Goal: Transaction & Acquisition: Book appointment/travel/reservation

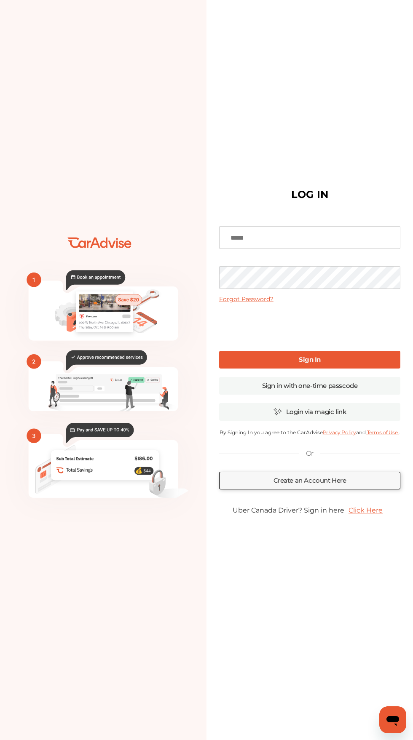
click at [367, 249] on input at bounding box center [309, 237] width 181 height 23
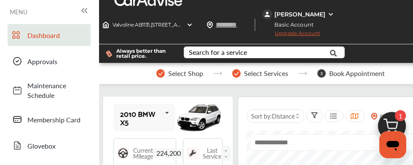
scroll to position [7, 0]
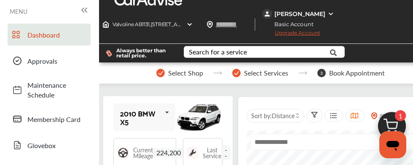
click at [47, 40] on link "Dashboard" at bounding box center [49, 35] width 83 height 22
click at [86, 12] on icon at bounding box center [84, 10] width 10 height 10
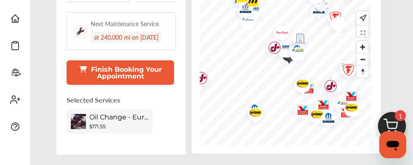
scroll to position [159, 0]
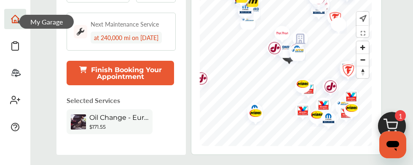
click at [13, 27] on div at bounding box center [15, 21] width 10 height 14
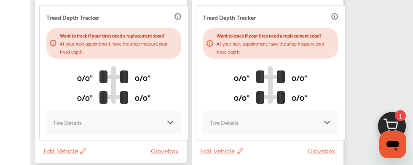
scroll to position [338, 0]
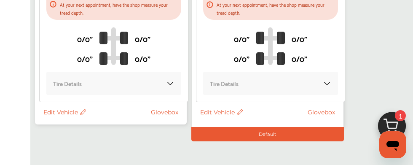
click at [80, 109] on icon at bounding box center [83, 112] width 6 height 6
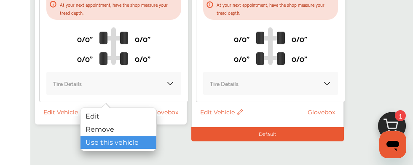
click at [93, 137] on div "Use this vehicle" at bounding box center [118, 142] width 76 height 13
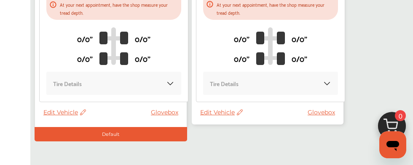
click at [231, 114] on span "Edit Vehicle" at bounding box center [221, 112] width 43 height 8
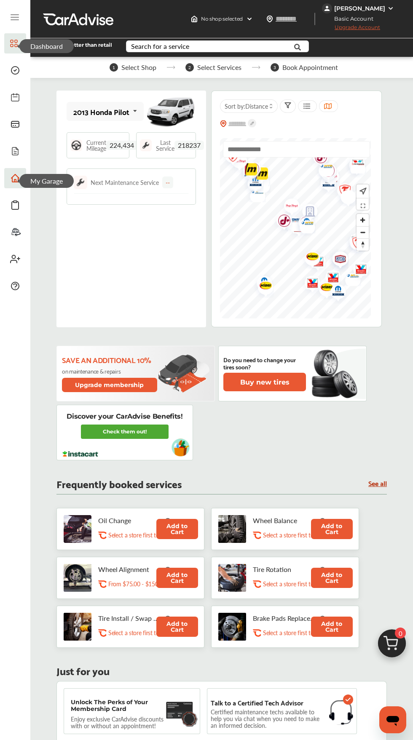
click at [16, 42] on icon at bounding box center [14, 43] width 8 height 10
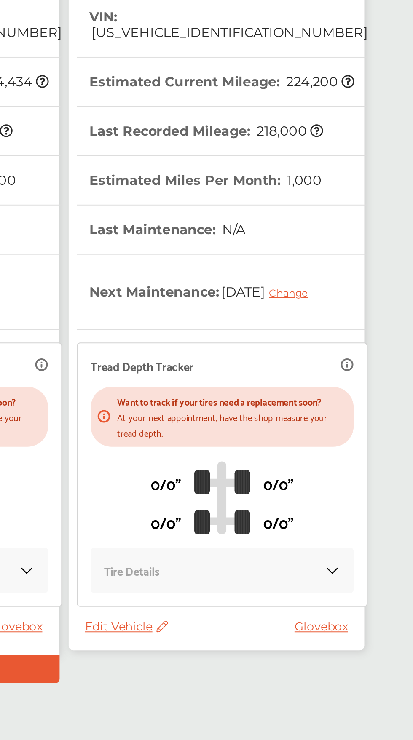
click at [231, 451] on span "Edit Vehicle" at bounding box center [221, 450] width 43 height 8
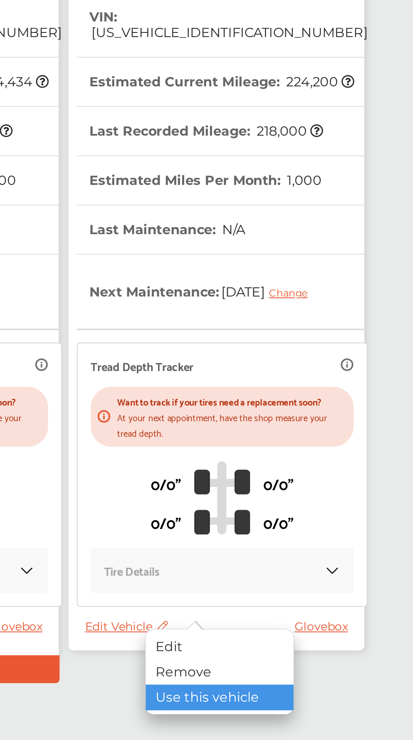
click at [282, 491] on div "Use this vehicle" at bounding box center [269, 486] width 76 height 13
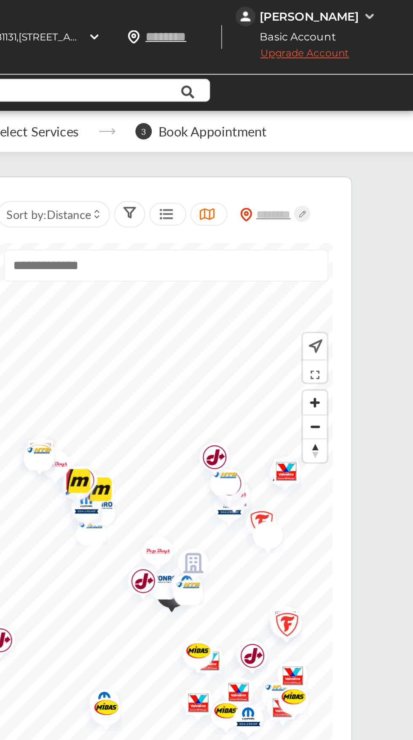
click at [391, 9] on img at bounding box center [390, 8] width 7 height 7
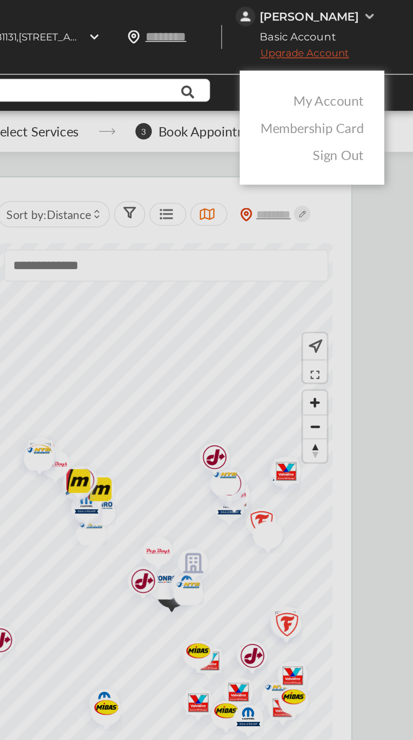
click at [360, 55] on link "My Account" at bounding box center [369, 52] width 36 height 10
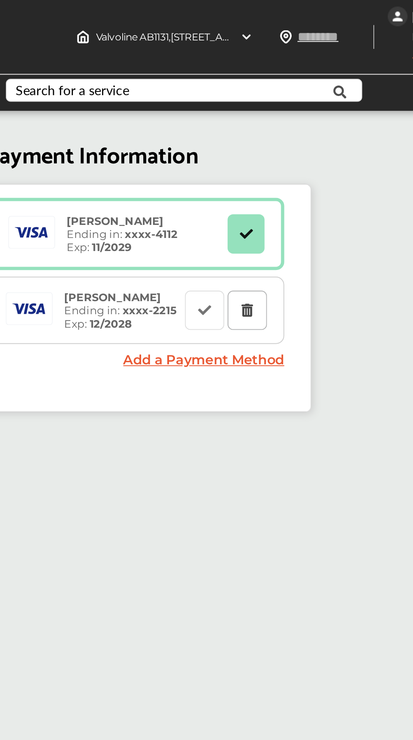
click at [249, 159] on icon at bounding box center [250, 159] width 8 height 6
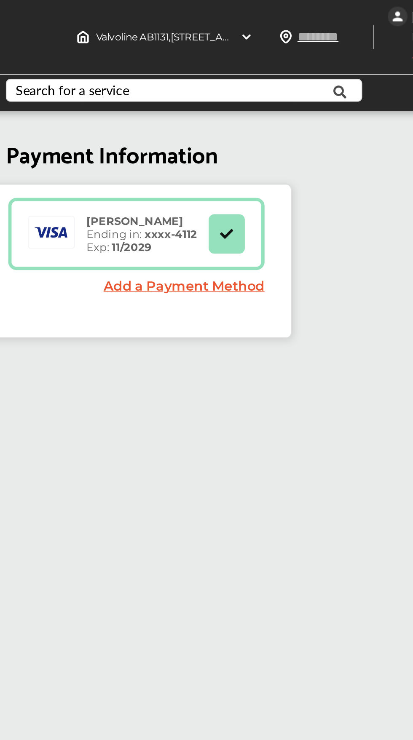
click at [244, 151] on link "Add a Payment Method" at bounding box center [217, 147] width 83 height 8
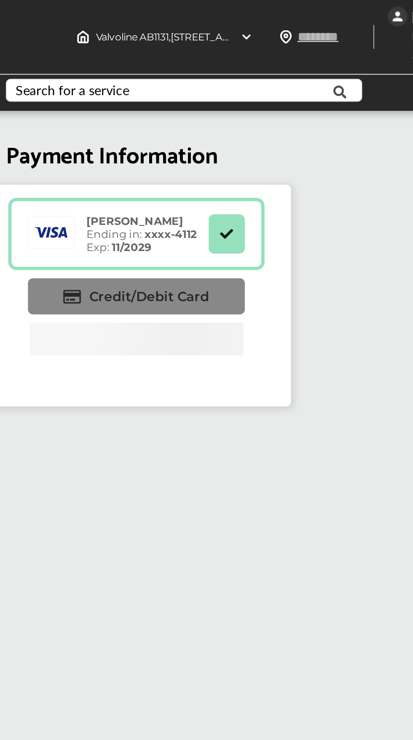
click at [222, 154] on span "Credit/Debit Card" at bounding box center [200, 152] width 62 height 8
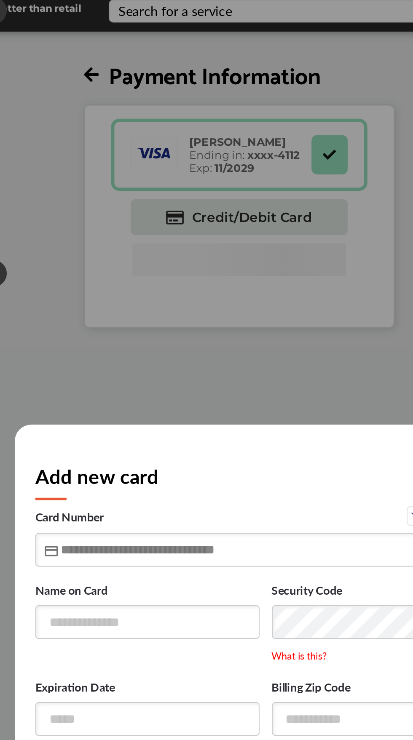
click at [156, 332] on input "text" at bounding box center [206, 322] width 236 height 17
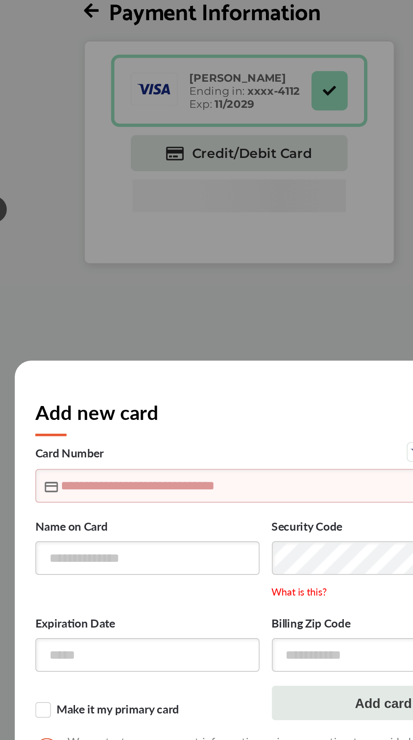
type input "**********"
type input "*****"
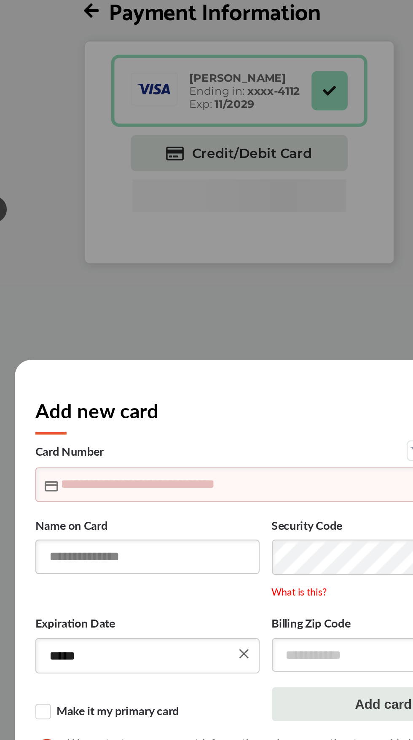
click at [170, 356] on input "text" at bounding box center [145, 359] width 115 height 17
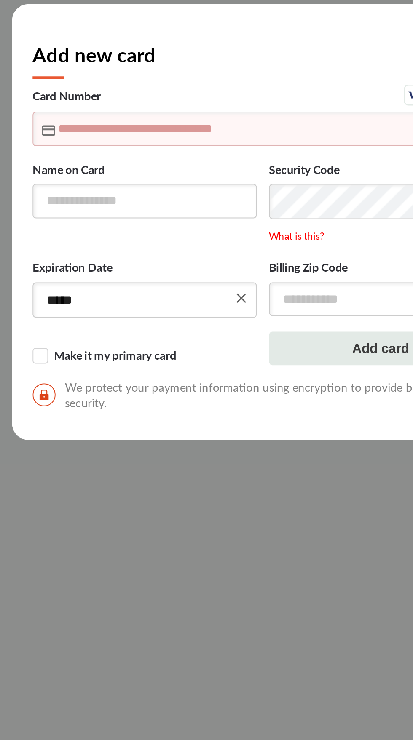
click at [140, 321] on input "text" at bounding box center [206, 321] width 236 height 17
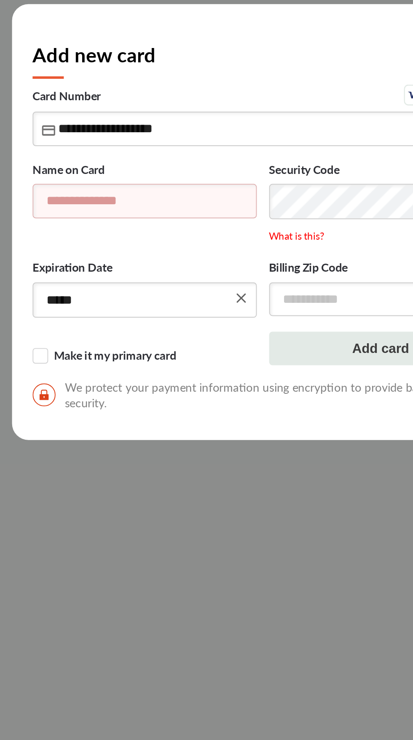
click at [117, 358] on input "text" at bounding box center [145, 359] width 115 height 17
type input "**********"
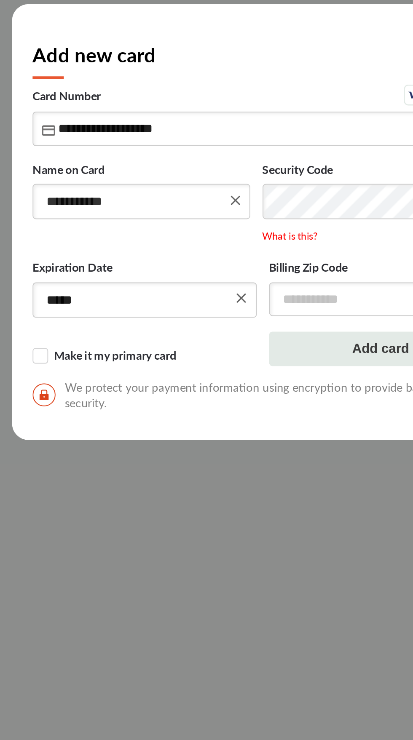
type input "**********"
click at [243, 415] on input "text" at bounding box center [267, 409] width 115 height 17
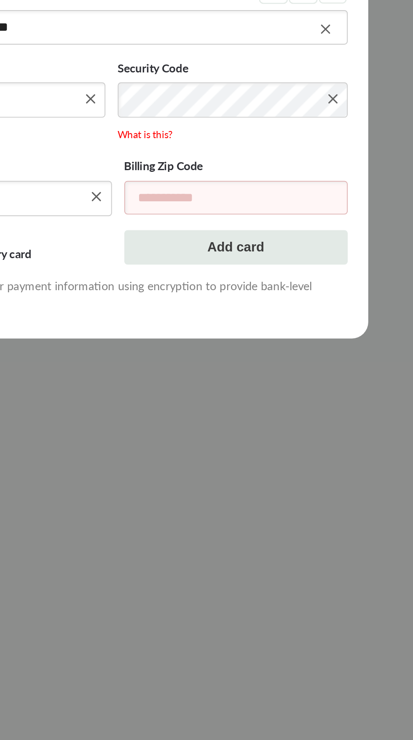
click at [319, 361] on icon at bounding box center [317, 359] width 4 height 4
click at [259, 407] on input "text" at bounding box center [267, 409] width 115 height 17
type input "*****"
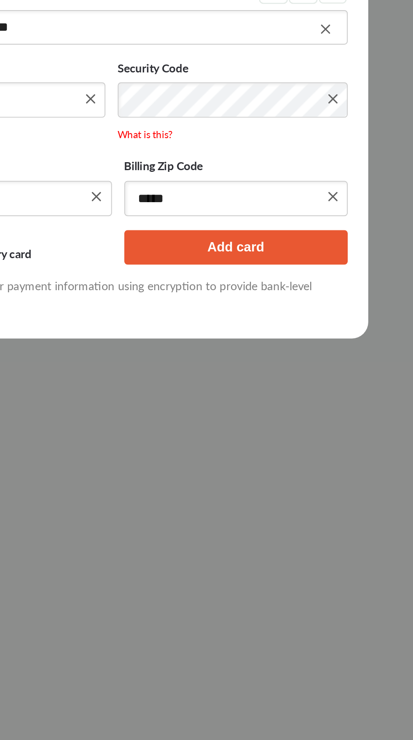
click at [289, 436] on button "Add card" at bounding box center [267, 435] width 115 height 18
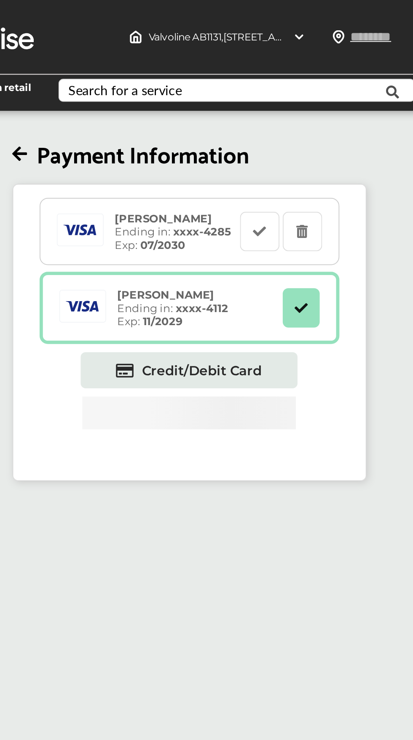
click at [177, 118] on div "[PERSON_NAME] Ending in: xxxx- 4285 Exp: 07/2030" at bounding box center [185, 119] width 68 height 20
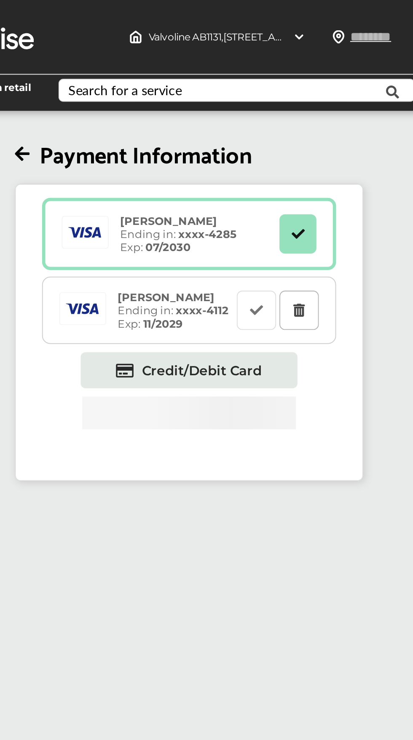
click at [251, 159] on icon at bounding box center [250, 159] width 8 height 6
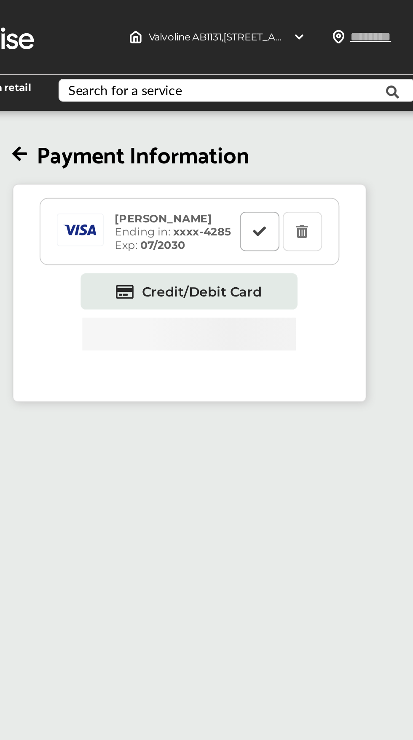
click at [228, 119] on icon at bounding box center [229, 118] width 8 height 6
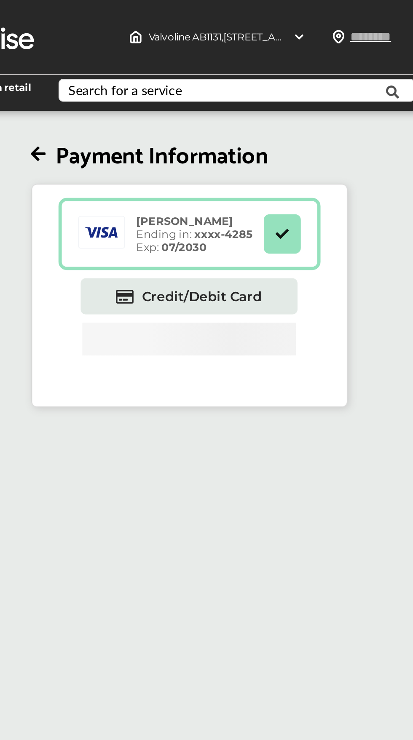
click at [115, 79] on icon at bounding box center [116, 79] width 8 height 9
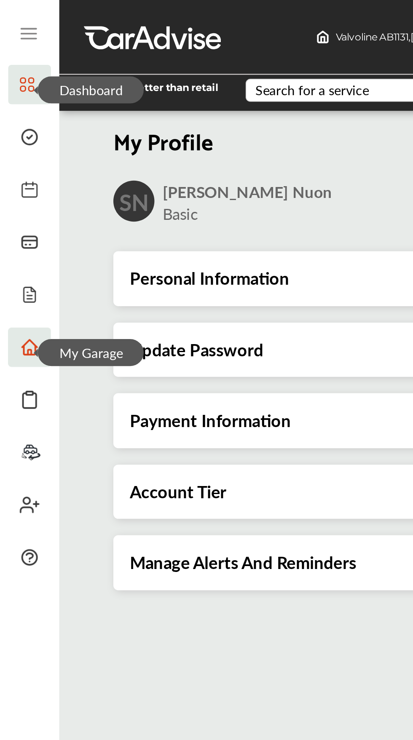
click at [15, 20] on icon at bounding box center [15, 20] width 8 height 0
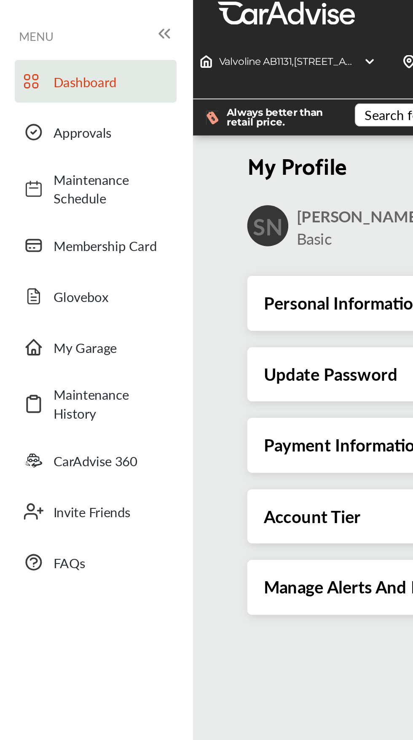
click at [46, 44] on span "Dashboard" at bounding box center [56, 42] width 59 height 10
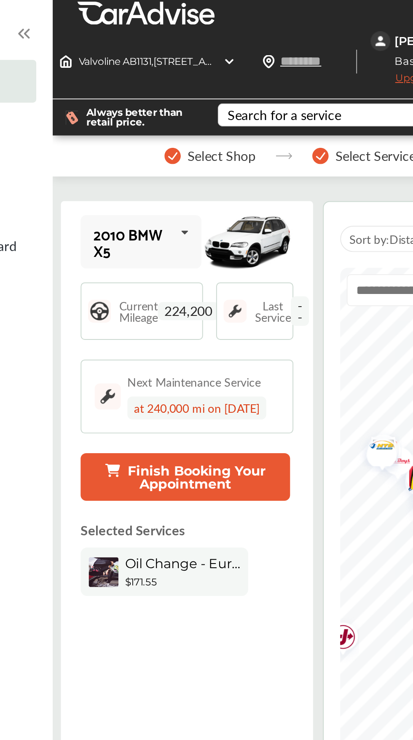
click at [201, 233] on button "Finish Booking Your Appointment" at bounding box center [166, 245] width 107 height 24
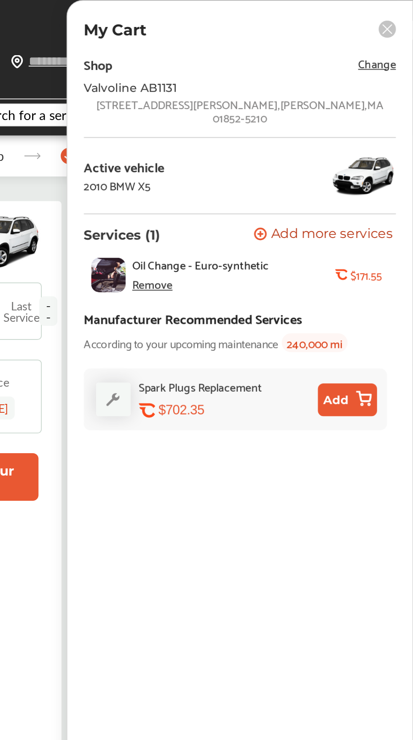
click at [347, 135] on div "Oil Change - Euro-synthetic Remove" at bounding box center [321, 141] width 104 height 18
click at [252, 134] on img at bounding box center [257, 141] width 18 height 18
click at [399, 15] on icon at bounding box center [399, 15] width 5 height 5
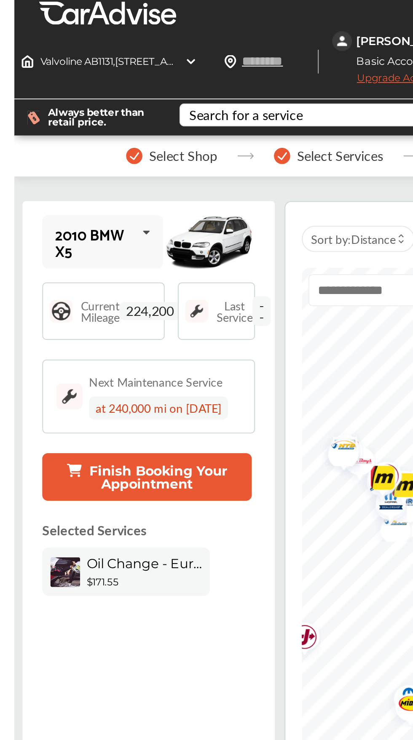
click at [198, 233] on button "Finish Booking Your Appointment" at bounding box center [166, 245] width 107 height 24
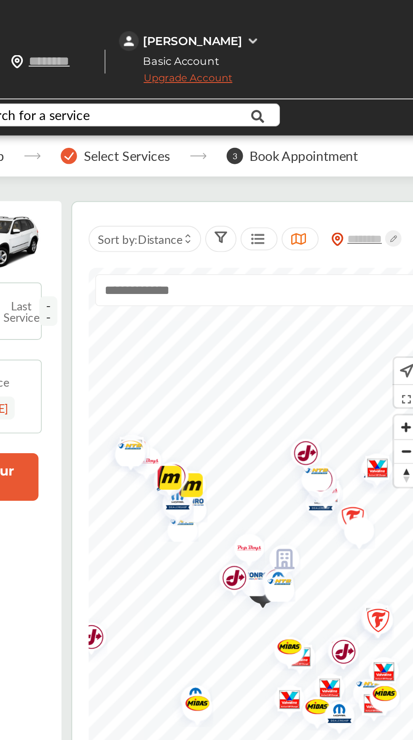
click at [369, 76] on span "Book Appointment" at bounding box center [357, 80] width 56 height 8
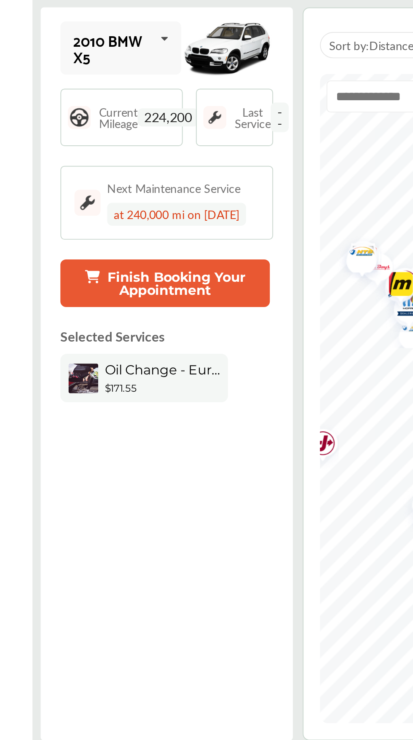
scroll to position [99, 0]
click at [194, 133] on button "Finish Booking Your Appointment" at bounding box center [166, 145] width 107 height 24
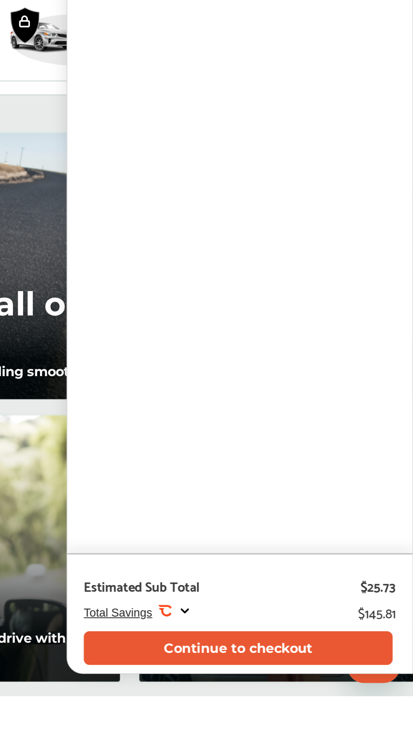
scroll to position [567, 0]
click at [292, 701] on div "Total Savings .st0{fill:#FA4A1C;}" at bounding box center [271, 697] width 55 height 8
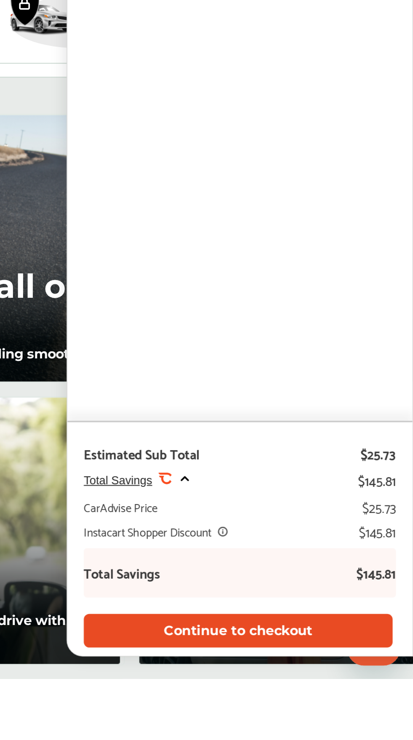
click at [377, 724] on button "Continue to checkout" at bounding box center [323, 715] width 158 height 17
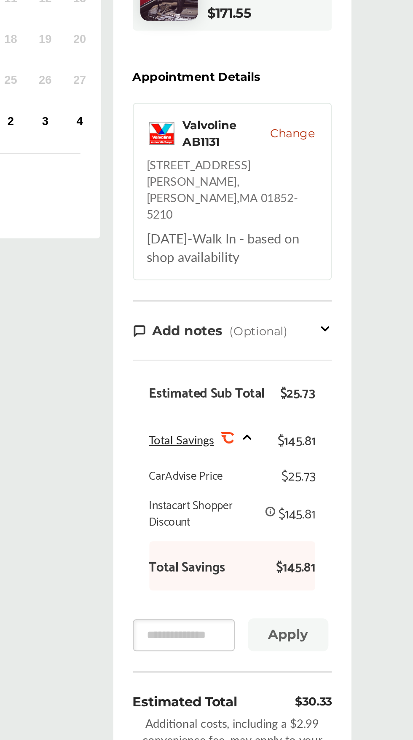
click at [354, 278] on span "Change" at bounding box center [351, 277] width 23 height 8
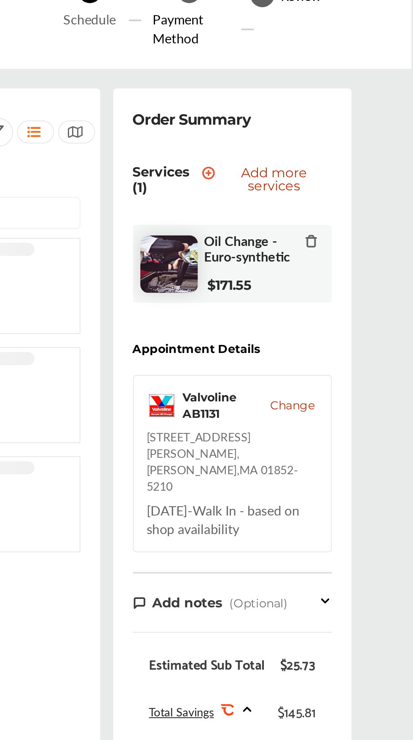
click at [351, 279] on span "Change" at bounding box center [351, 277] width 23 height 8
click at [354, 280] on span "Change" at bounding box center [351, 277] width 23 height 8
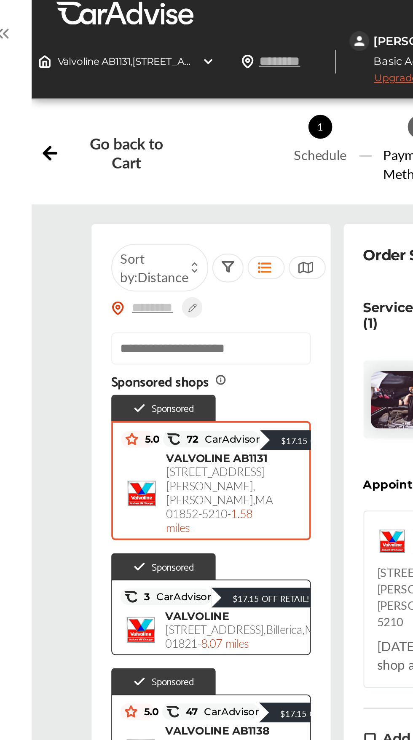
click at [206, 248] on div "VALVOLINE AB1131 [STREET_ADDRESS][PERSON_NAME] - 1.58 miles $171.55 $188.70" at bounding box center [191, 253] width 92 height 43
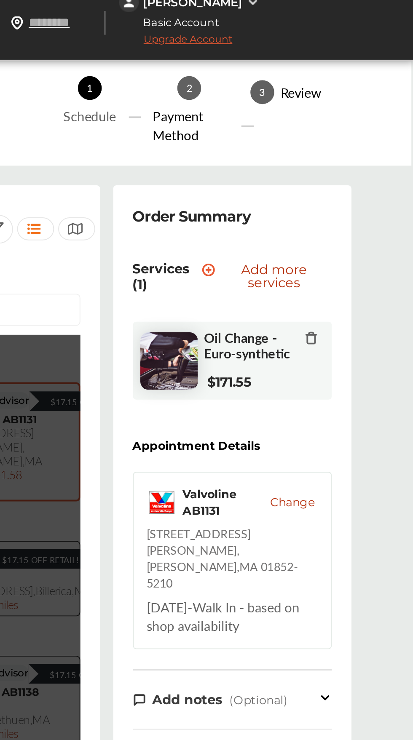
click at [336, 328] on div "[DATE] - Walk In - based on shop availability" at bounding box center [320, 335] width 88 height 19
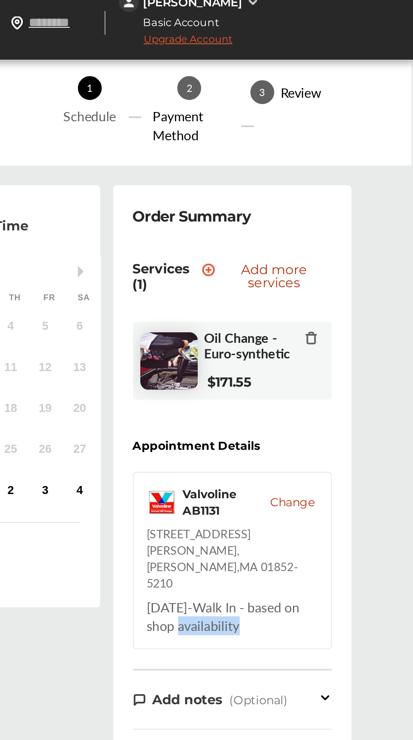
click at [297, 326] on span "[DATE]" at bounding box center [286, 331] width 21 height 10
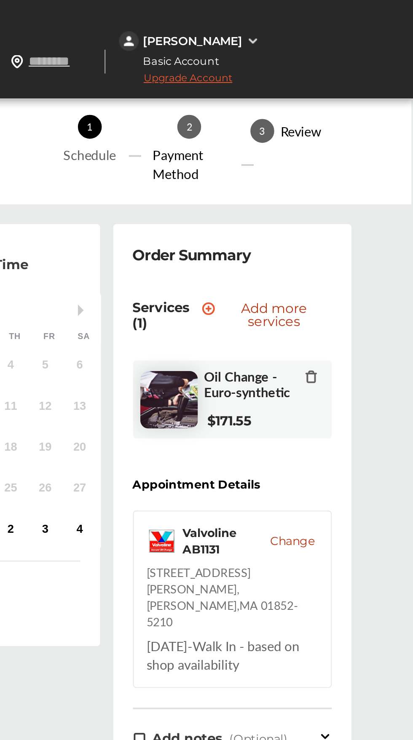
click at [361, 198] on div at bounding box center [360, 194] width 7 height 10
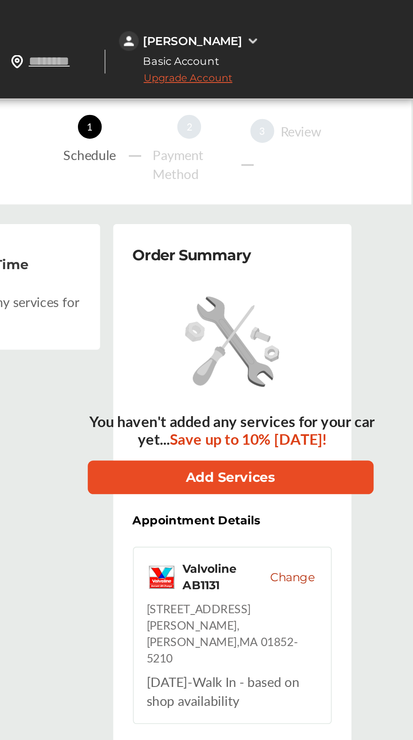
click at [362, 243] on button "Add Services" at bounding box center [319, 244] width 147 height 17
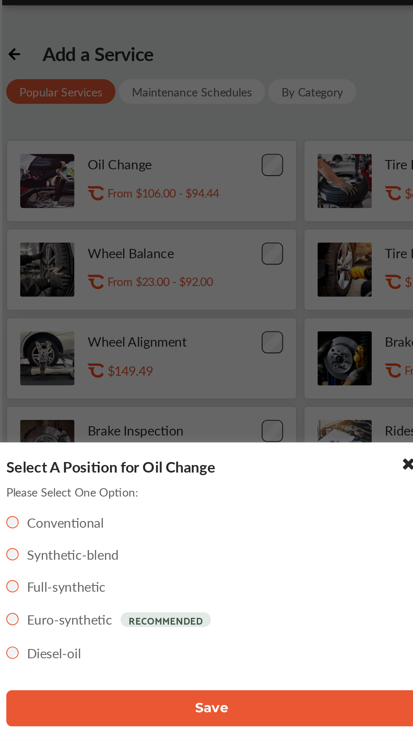
click at [219, 434] on button "Save" at bounding box center [206, 430] width 211 height 19
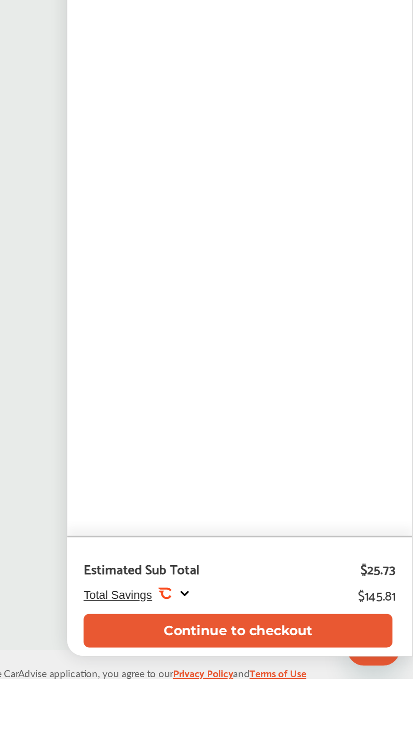
scroll to position [132, 0]
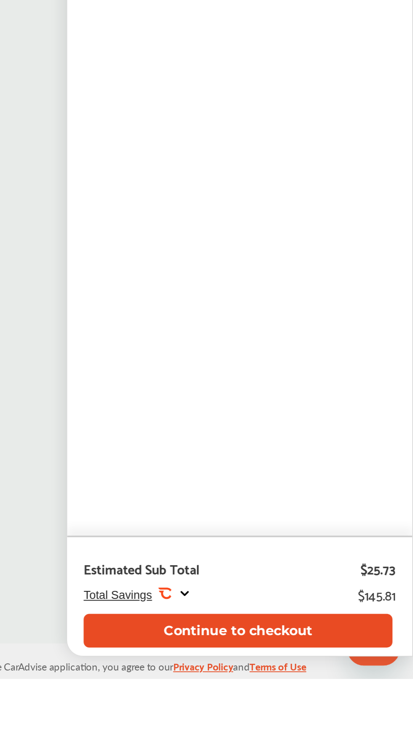
click at [349, 724] on button "Continue to checkout" at bounding box center [323, 715] width 158 height 17
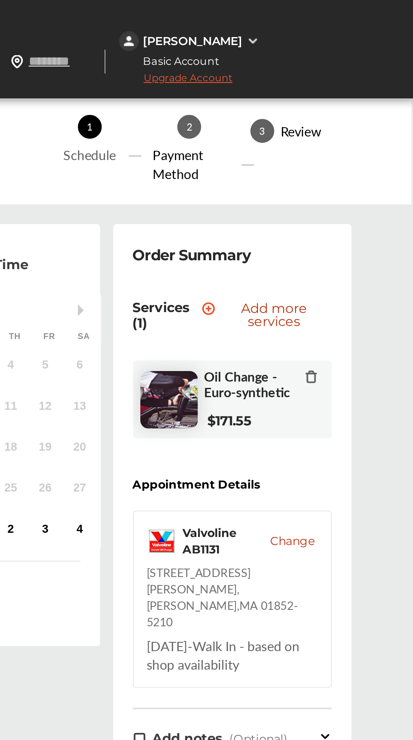
click at [356, 278] on span "Change" at bounding box center [351, 277] width 23 height 8
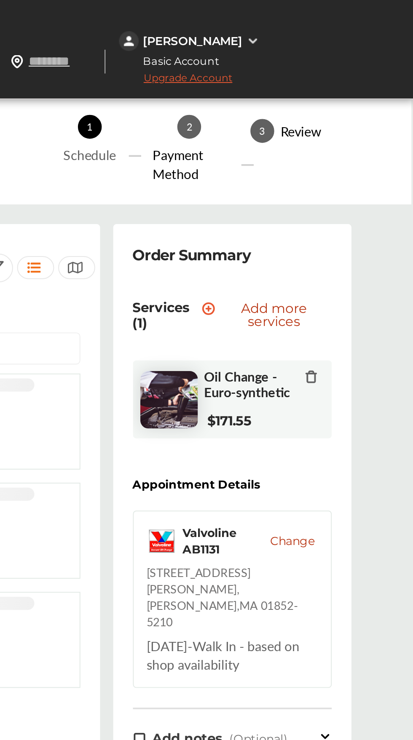
click at [327, 18] on img at bounding box center [330, 21] width 7 height 7
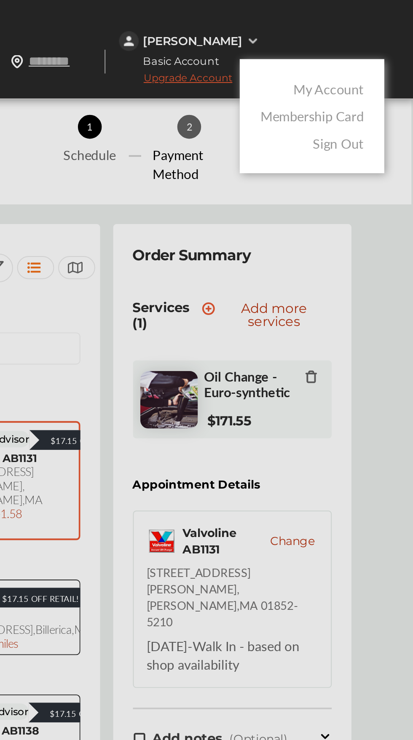
click at [376, 48] on link "My Account" at bounding box center [369, 46] width 36 height 10
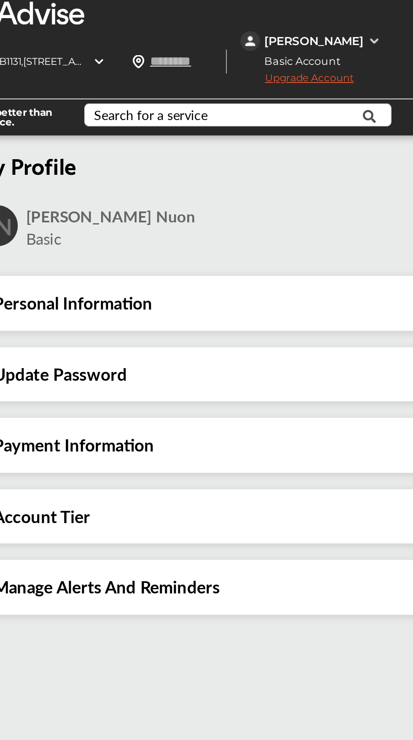
click at [315, 150] on div "Personal Information" at bounding box center [261, 155] width 253 height 11
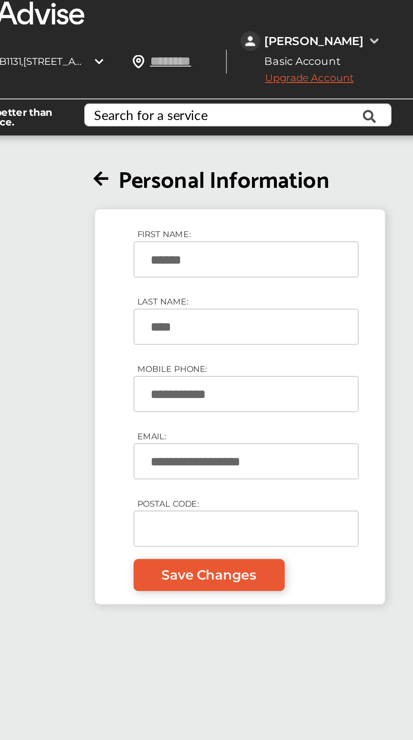
click at [274, 193] on input "**********" at bounding box center [264, 202] width 115 height 19
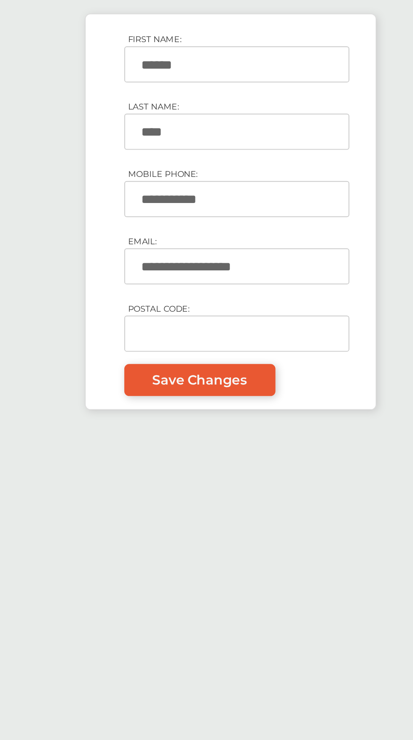
click at [304, 420] on div "**********" at bounding box center [258, 441] width 324 height 740
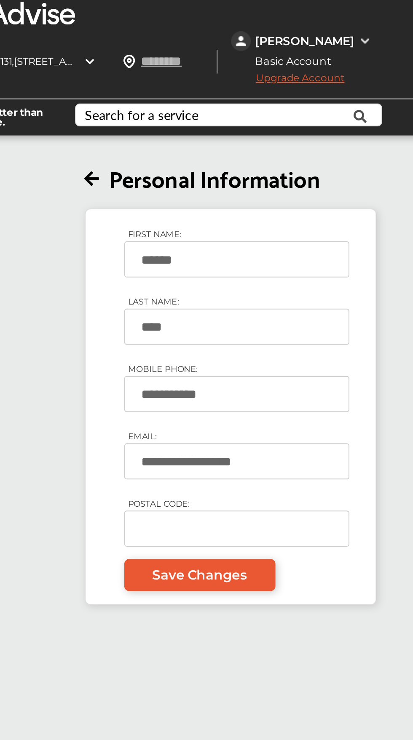
click at [189, 88] on icon at bounding box center [191, 92] width 8 height 9
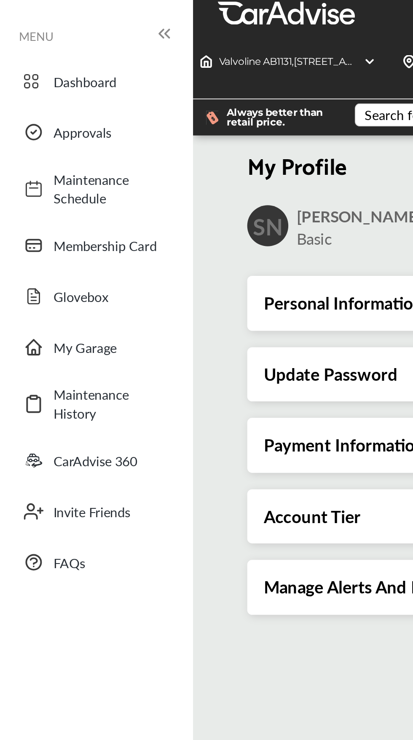
click at [17, 23] on div "MENU" at bounding box center [50, 18] width 80 height 12
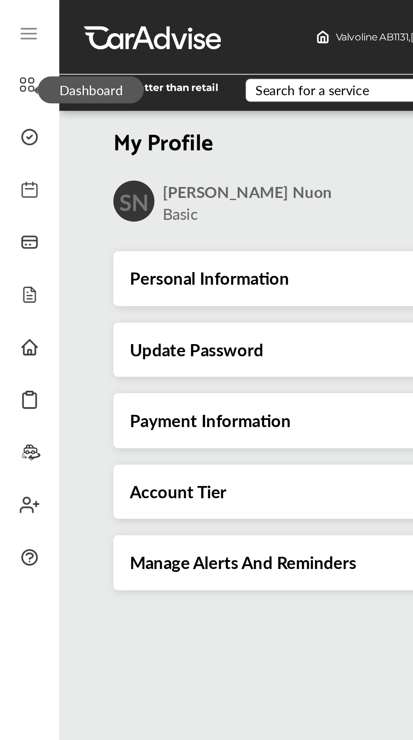
click at [19, 45] on span "Dashboard" at bounding box center [46, 46] width 54 height 14
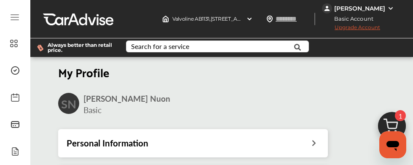
click at [401, 119] on span "1" at bounding box center [400, 115] width 11 height 11
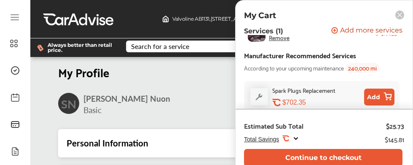
scroll to position [110, 0]
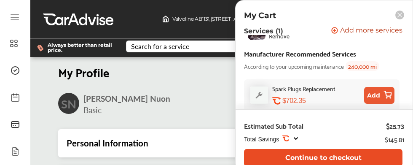
click at [342, 161] on button "Continue to checkout" at bounding box center [323, 157] width 158 height 17
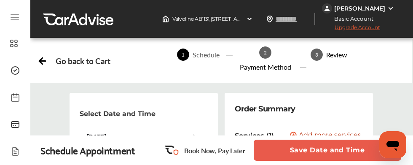
click at [336, 155] on button "Save Date and Time" at bounding box center [327, 149] width 147 height 21
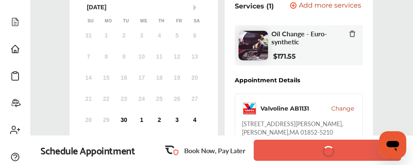
scroll to position [139, 0]
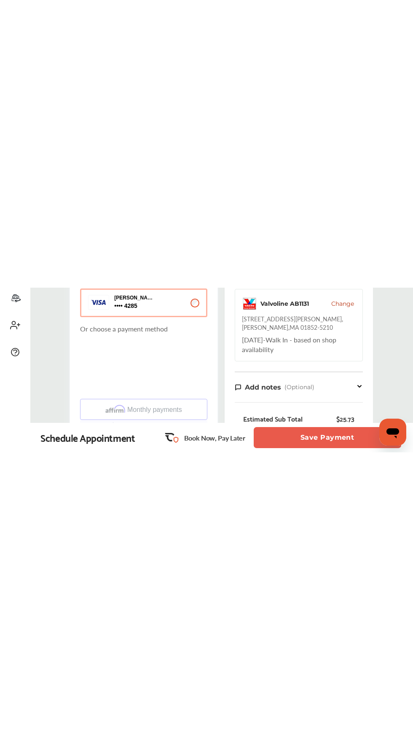
scroll to position [191, 0]
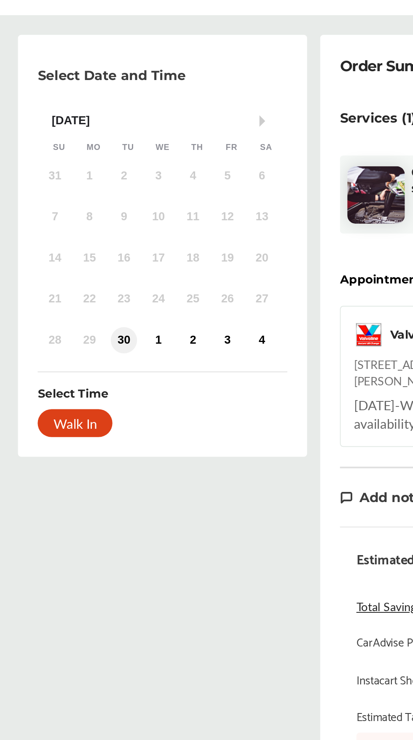
click at [123, 252] on div "30" at bounding box center [123, 249] width 13 height 13
click at [103, 295] on div "Walk In" at bounding box center [99, 292] width 38 height 14
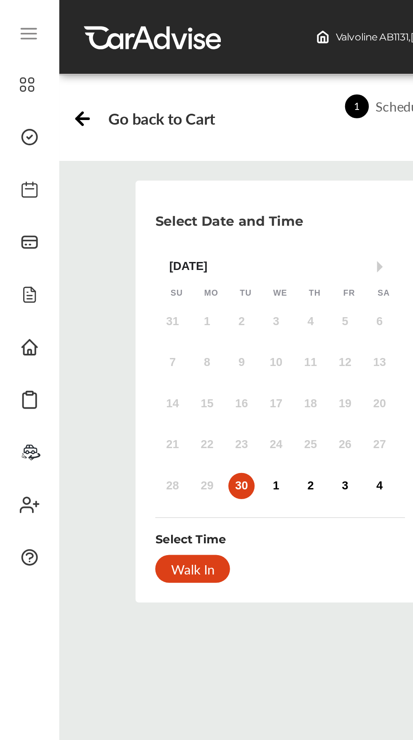
click at [104, 294] on div "Walk In" at bounding box center [99, 292] width 38 height 14
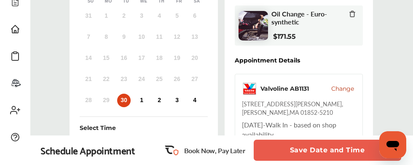
scroll to position [153, 0]
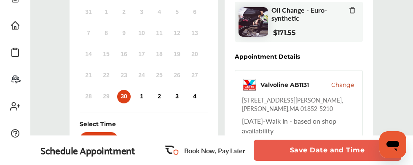
click at [349, 161] on button "Save Date and Time" at bounding box center [327, 149] width 147 height 21
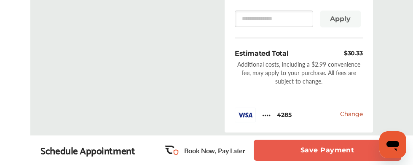
scroll to position [506, 0]
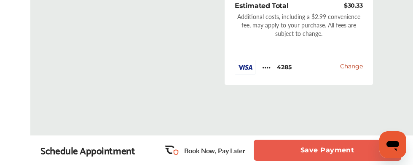
click at [342, 161] on button "Save Payment" at bounding box center [327, 149] width 147 height 21
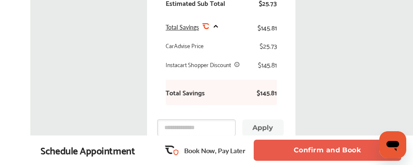
scroll to position [422, 0]
click at [345, 161] on button "Confirm and Book" at bounding box center [327, 149] width 147 height 21
